Goal: Task Accomplishment & Management: Manage account settings

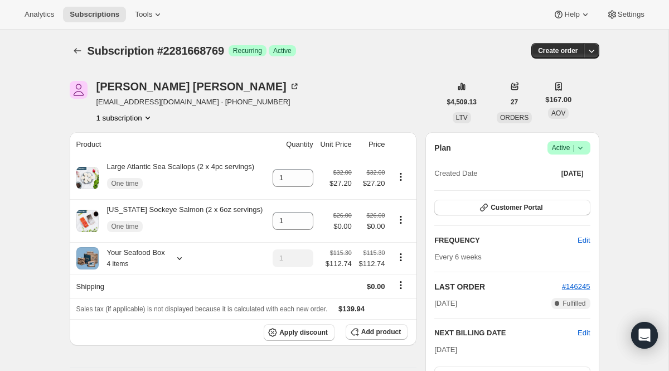
click at [72, 54] on icon "Subscriptions" at bounding box center [77, 50] width 11 height 11
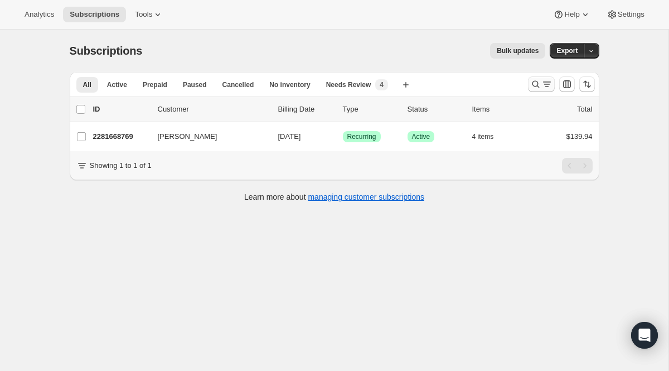
click at [539, 87] on icon "Search and filter results" at bounding box center [535, 84] width 11 height 11
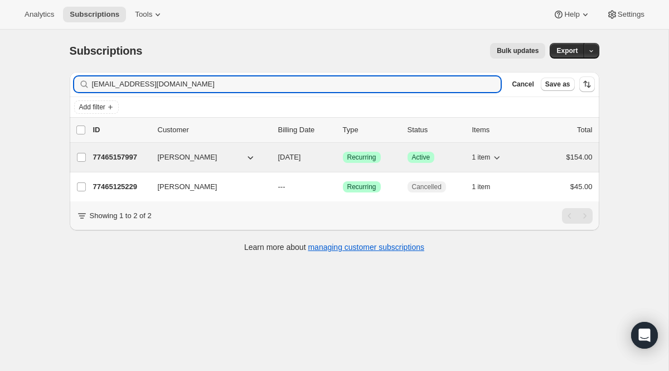
type input "[EMAIL_ADDRESS][DOMAIN_NAME]"
click at [360, 158] on span "Recurring" at bounding box center [361, 157] width 29 height 9
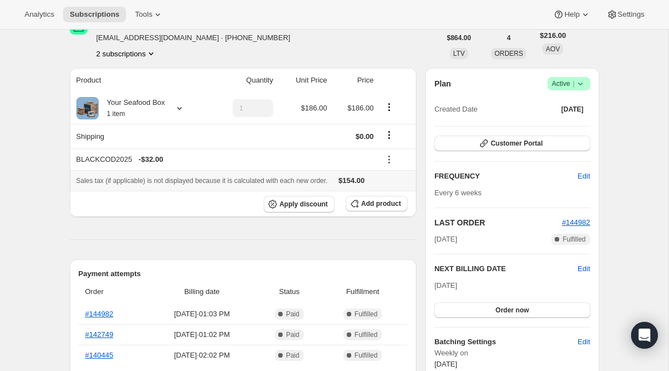
scroll to position [110, 0]
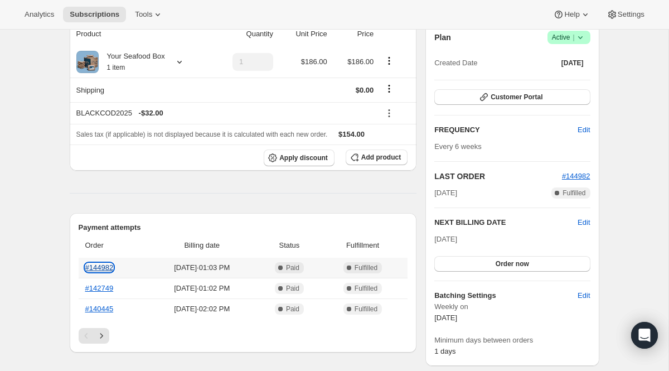
click at [109, 265] on link "#144982" at bounding box center [99, 267] width 28 height 8
click at [185, 62] on icon at bounding box center [179, 61] width 11 height 11
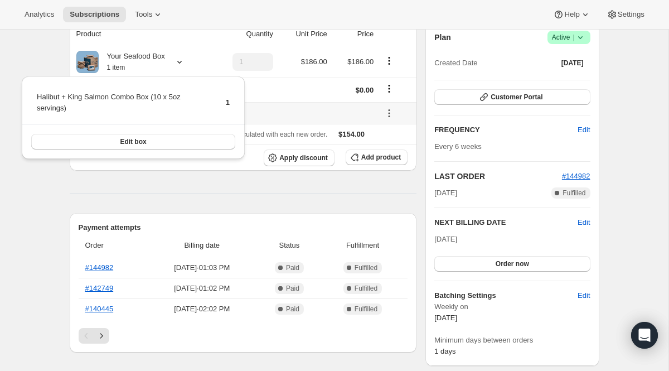
click at [373, 123] on th "BLACKCOD2025 - $32.00" at bounding box center [224, 113] width 308 height 22
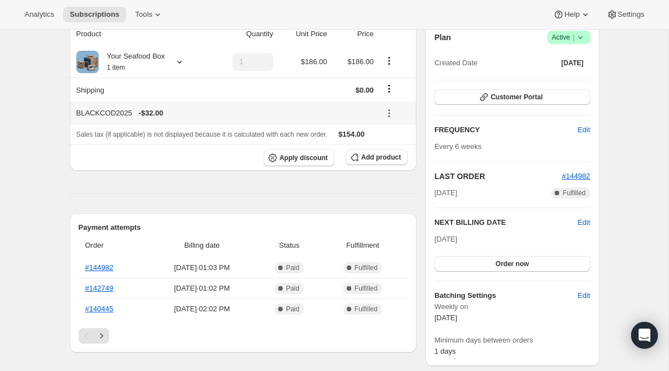
click at [386, 119] on button at bounding box center [389, 113] width 18 height 12
click at [390, 117] on icon at bounding box center [388, 113] width 11 height 11
click at [392, 148] on span "Remove" at bounding box center [395, 153] width 27 height 11
